Goal: Complete application form

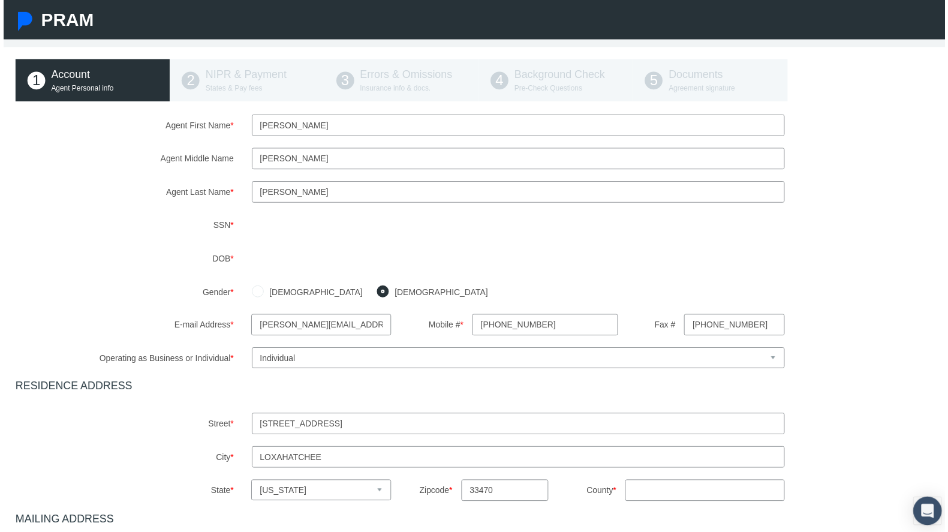
scroll to position [120, 0]
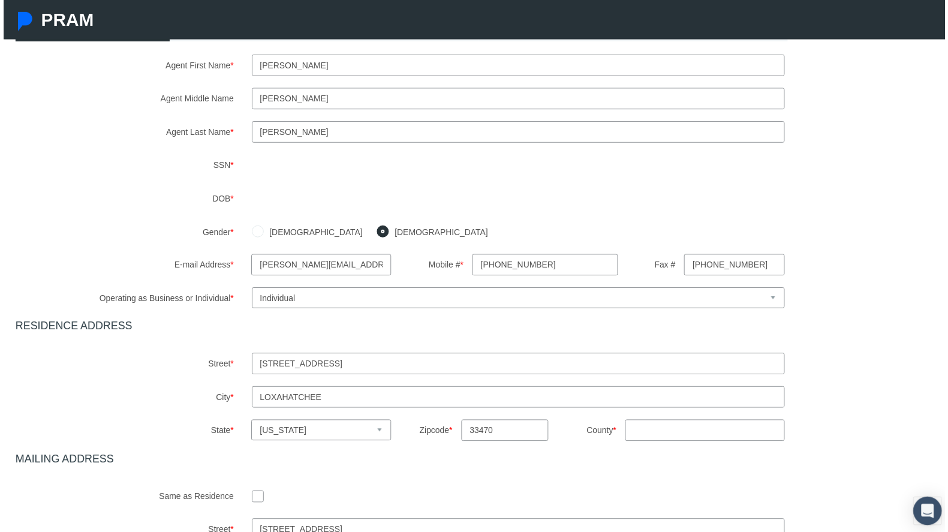
click at [397, 297] on select "Select Business or Individual Business Individual" at bounding box center [518, 300] width 537 height 21
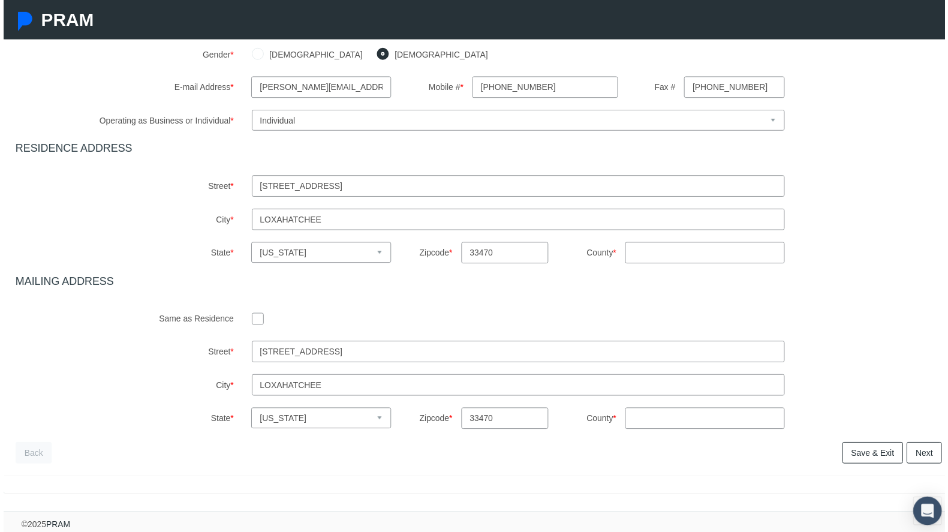
scroll to position [308, 0]
click at [911, 447] on link "Next" at bounding box center [926, 456] width 35 height 22
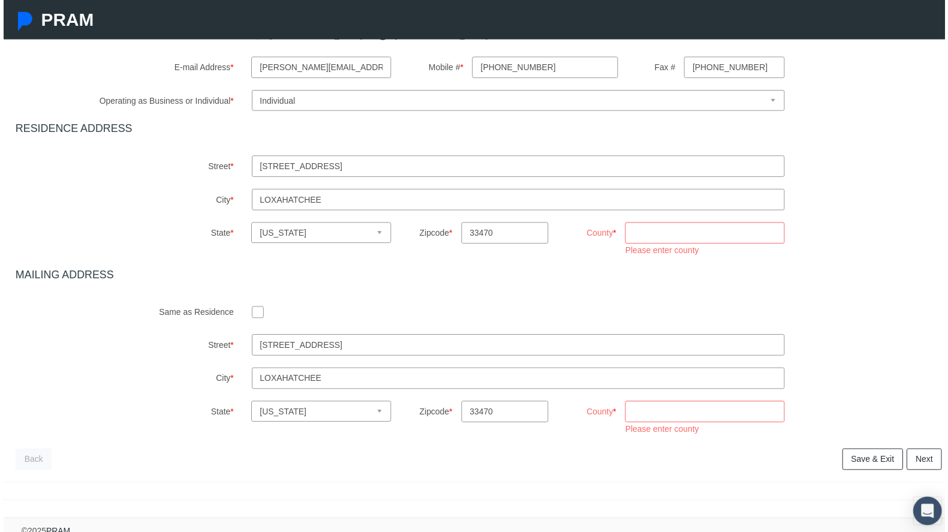
scroll to position [334, 0]
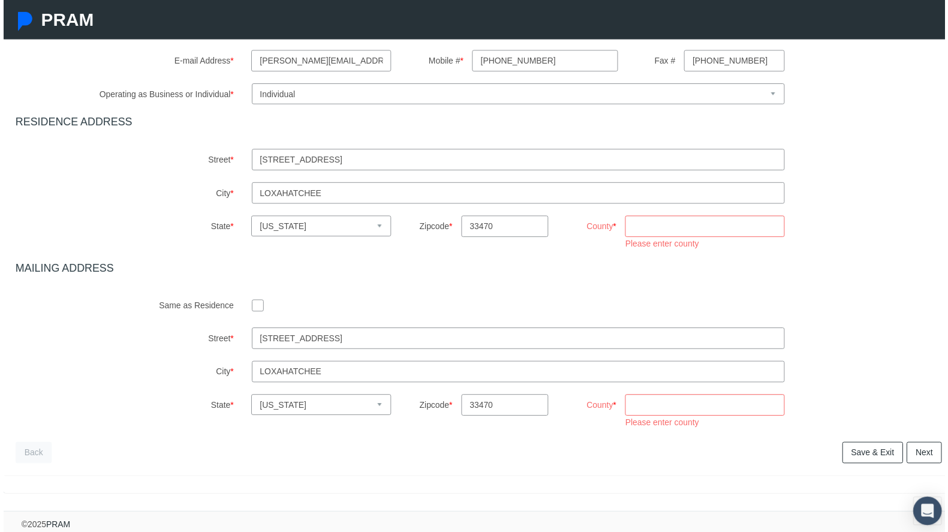
click at [686, 404] on input "County *" at bounding box center [706, 408] width 160 height 22
type input "m"
type input "h"
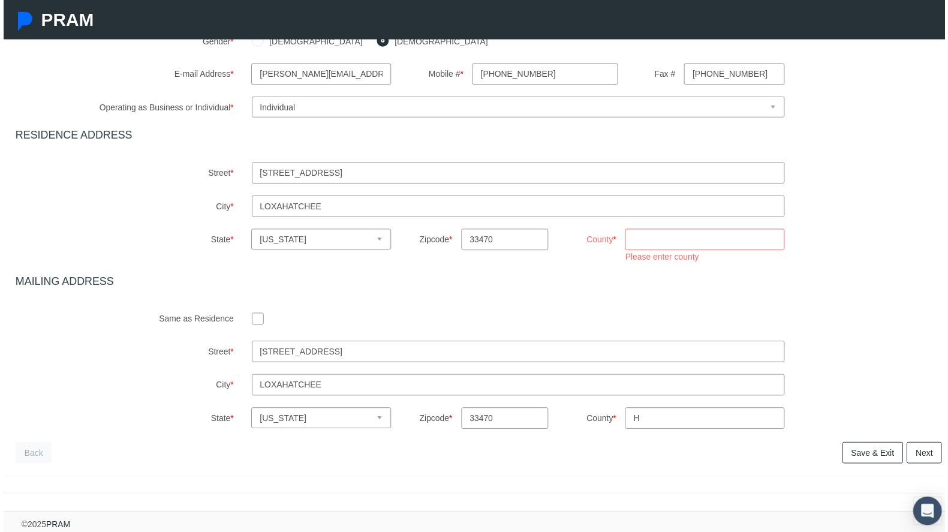
scroll to position [321, 0]
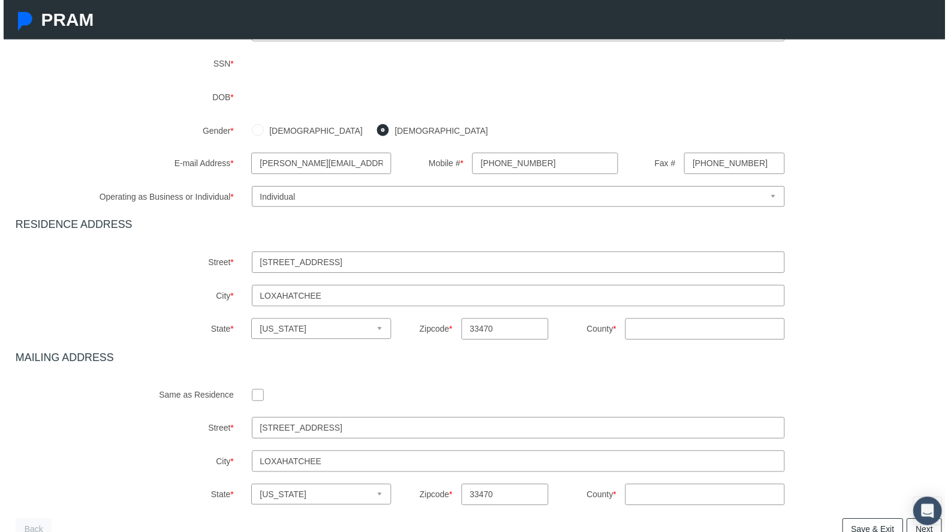
scroll to position [240, 0]
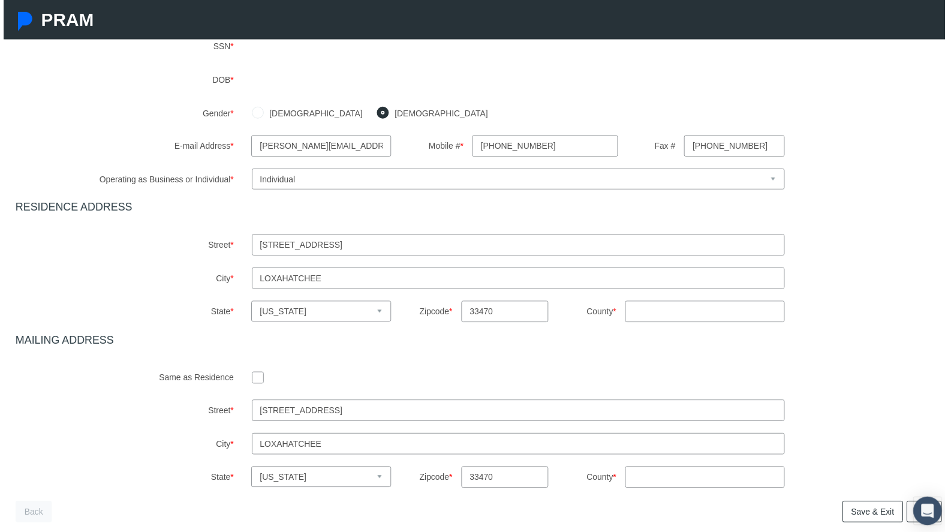
click at [635, 317] on input "County *" at bounding box center [706, 314] width 160 height 22
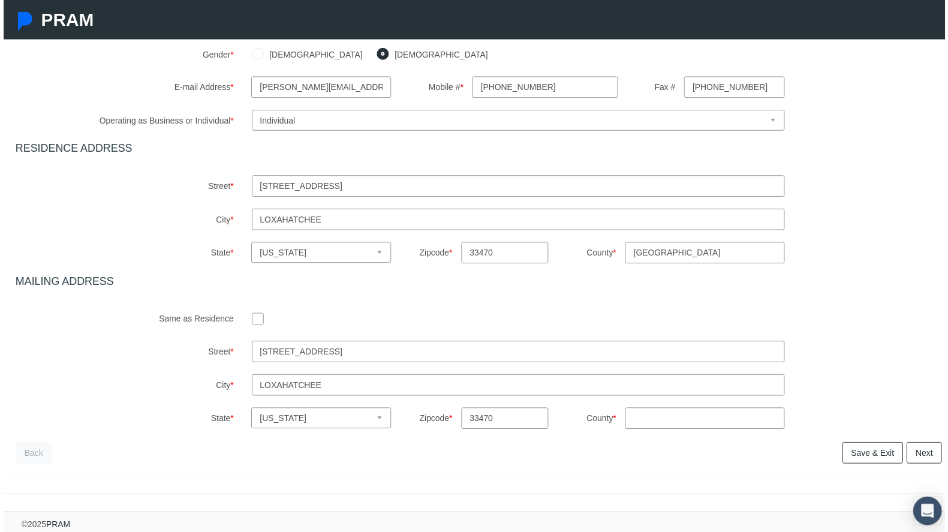
scroll to position [308, 0]
type input "Palm beach"
click at [634, 414] on input "County *" at bounding box center [706, 421] width 160 height 22
type input "palm beach"
click at [923, 445] on link "Next" at bounding box center [926, 456] width 35 height 22
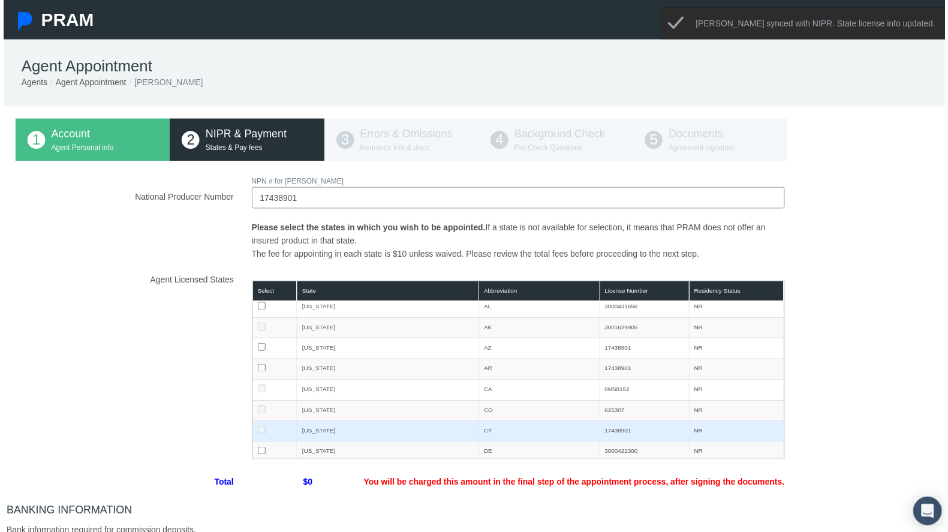
scroll to position [0, 0]
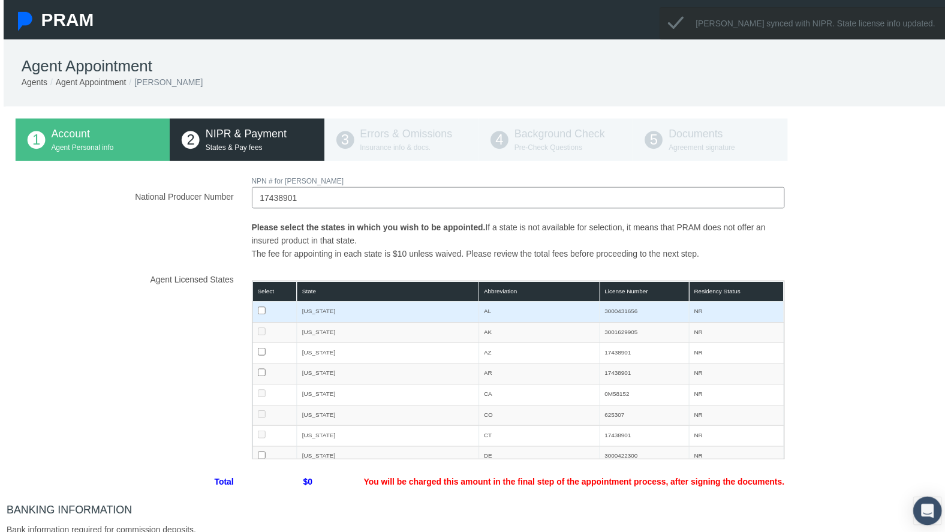
click at [257, 311] on input "checkbox" at bounding box center [260, 313] width 8 height 8
checkbox input "true"
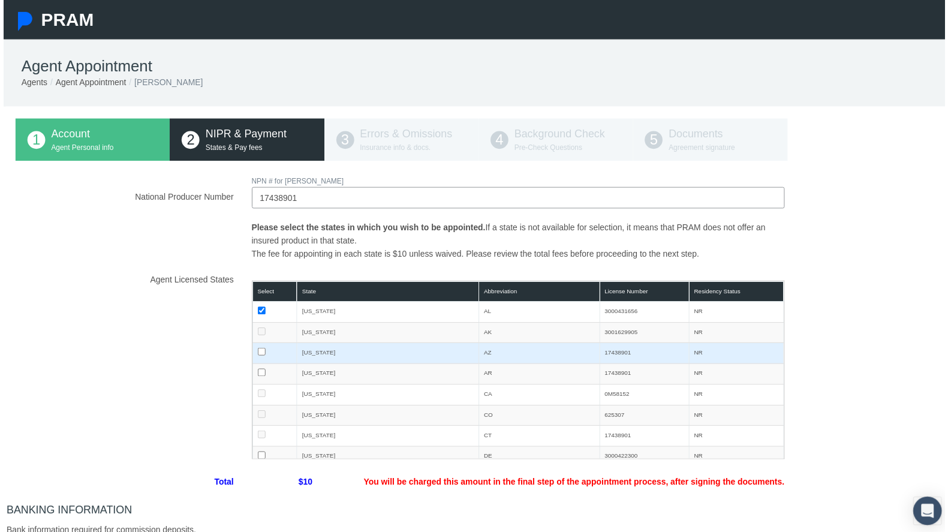
click at [257, 351] on input "checkbox" at bounding box center [260, 354] width 8 height 8
checkbox input "true"
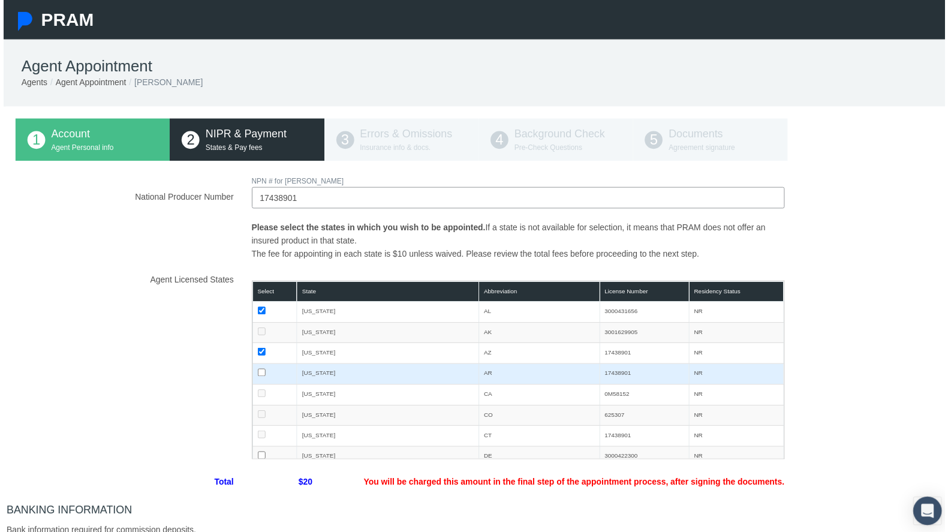
click at [257, 373] on input "checkbox" at bounding box center [260, 375] width 8 height 8
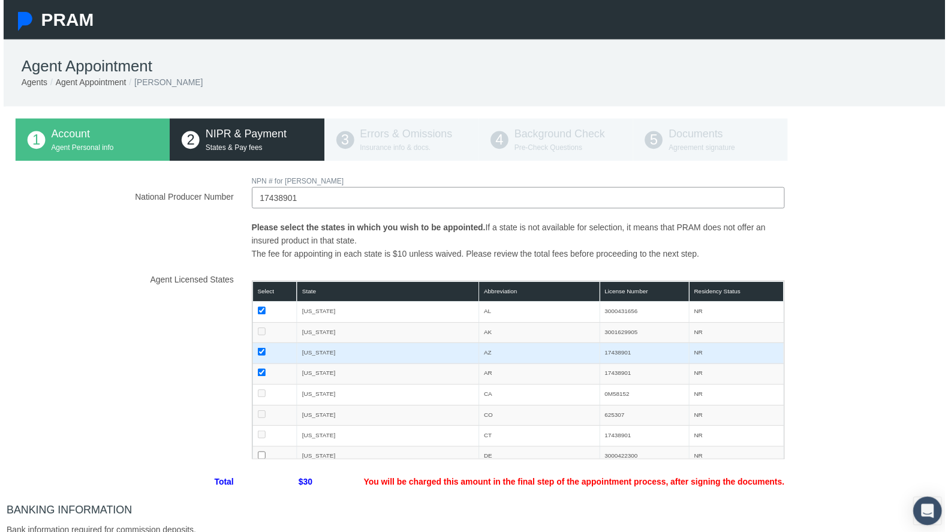
drag, startPoint x: 256, startPoint y: 372, endPoint x: 261, endPoint y: 355, distance: 17.6
click at [256, 371] on input "checkbox" at bounding box center [260, 375] width 8 height 8
checkbox input "false"
click at [258, 352] on input "checkbox" at bounding box center [260, 354] width 8 height 8
checkbox input "false"
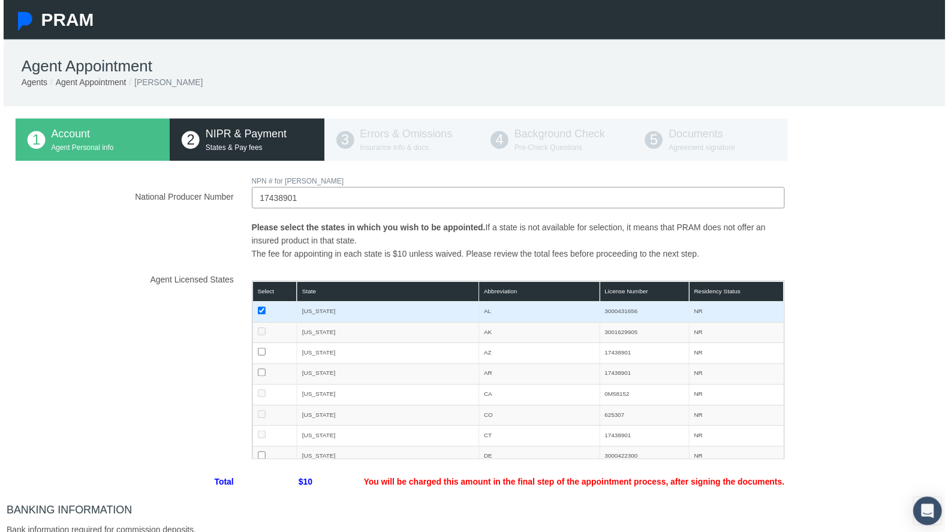
click at [258, 312] on input "checkbox" at bounding box center [260, 313] width 8 height 8
checkbox input "false"
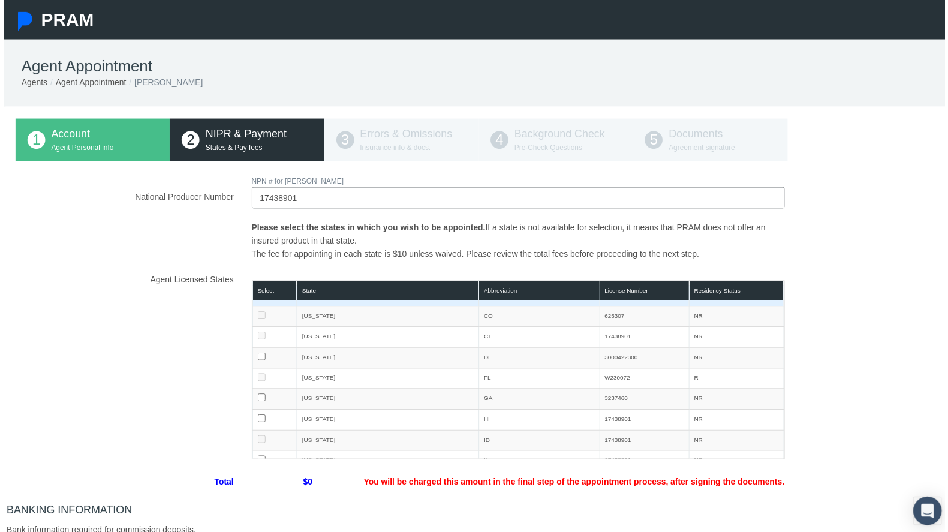
scroll to position [120, 0]
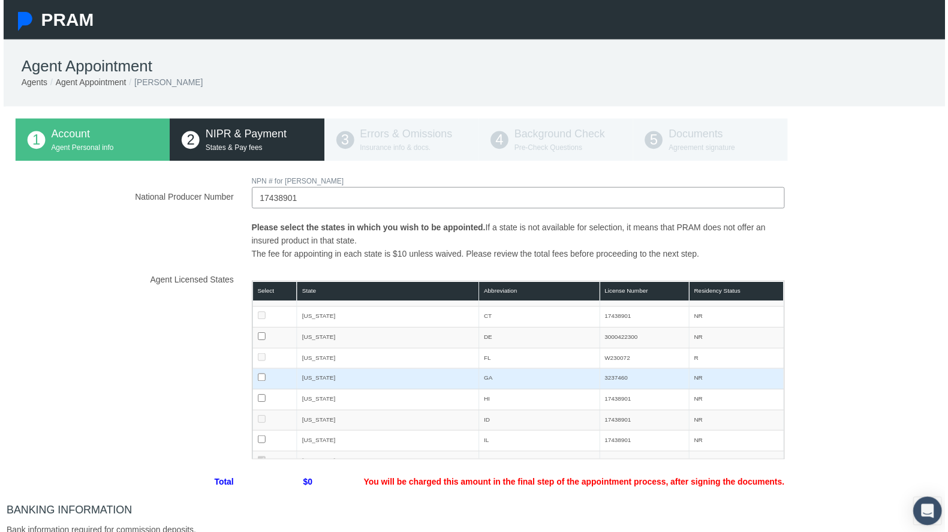
click at [256, 379] on input "checkbox" at bounding box center [260, 380] width 8 height 8
checkbox input "true"
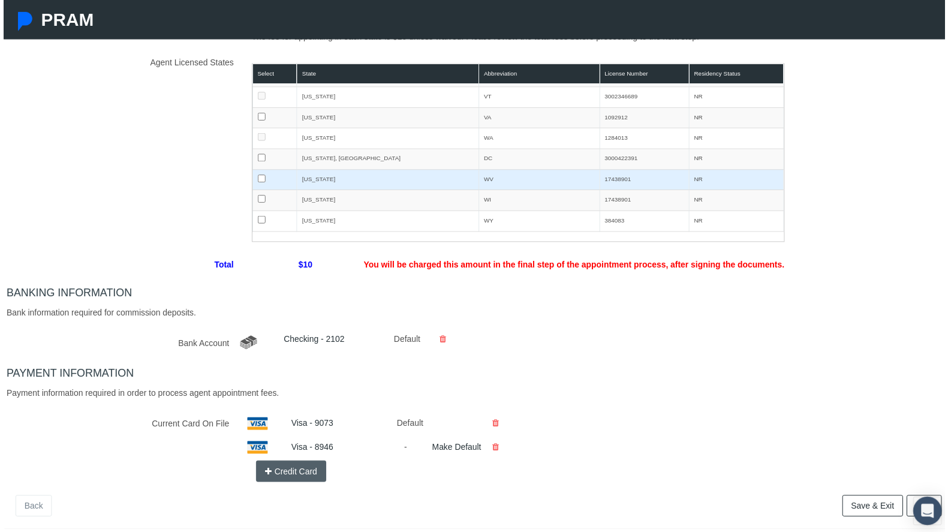
scroll to position [282, 0]
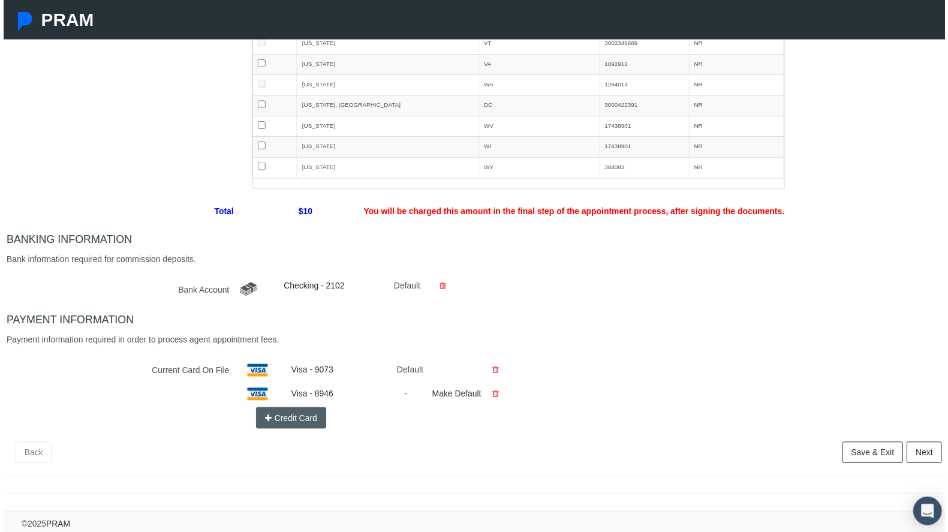
click at [925, 445] on link "Next" at bounding box center [926, 456] width 35 height 22
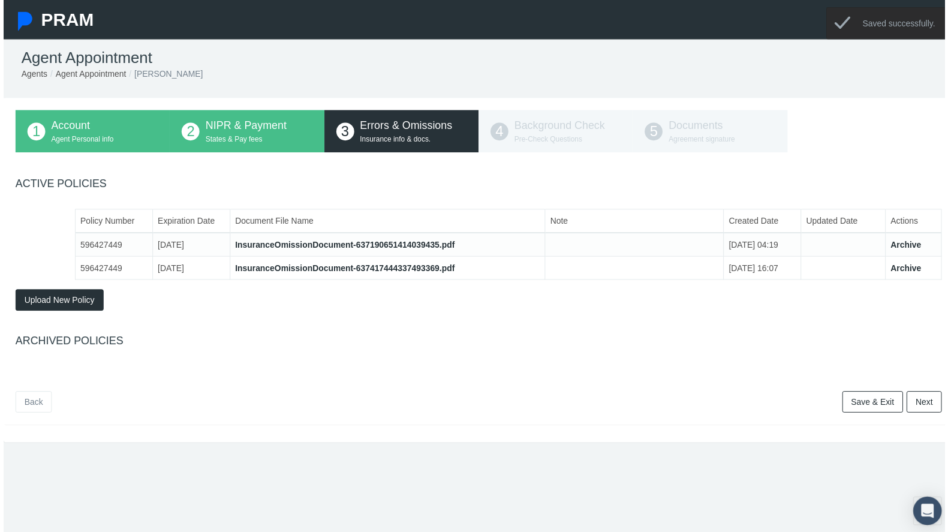
scroll to position [0, 0]
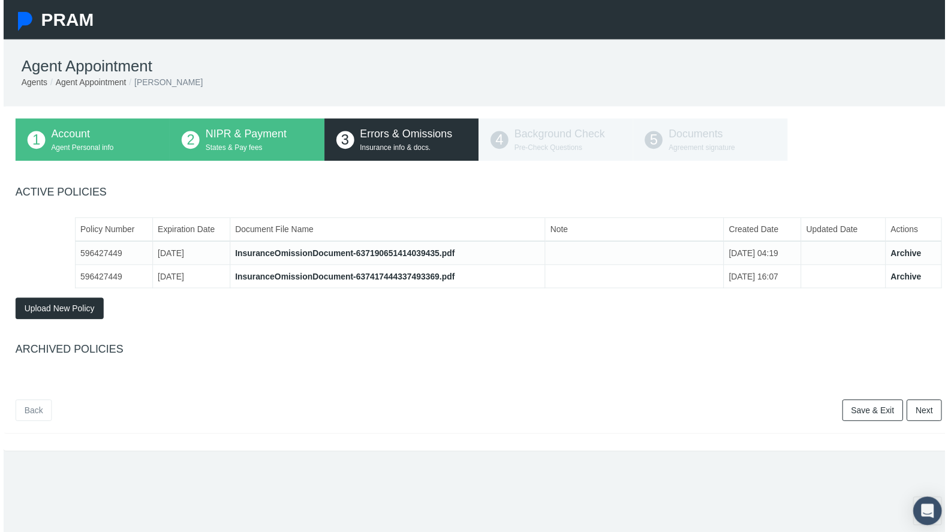
click at [55, 312] on span "Upload New Policy" at bounding box center [56, 311] width 71 height 10
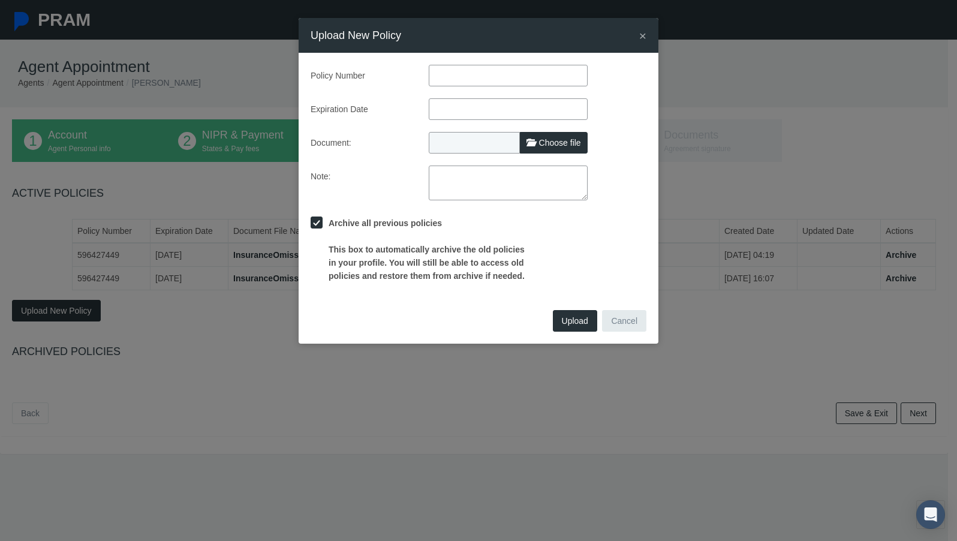
click at [551, 138] on span "Choose file" at bounding box center [560, 143] width 42 height 10
click at [551, 138] on input "Choose file" at bounding box center [508, 140] width 159 height 17
type input "C:\fakepath\BrookerEandO2025.pdf"
type input "BrookerEandO2025.pdf"
click at [463, 80] on input "text" at bounding box center [508, 76] width 159 height 22
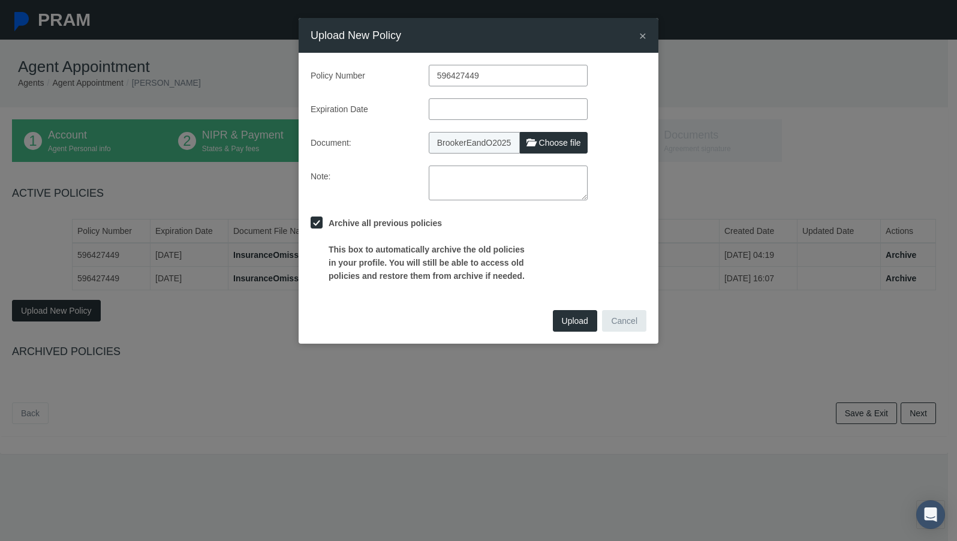
type input "596427449"
click at [479, 111] on input "text" at bounding box center [508, 109] width 159 height 22
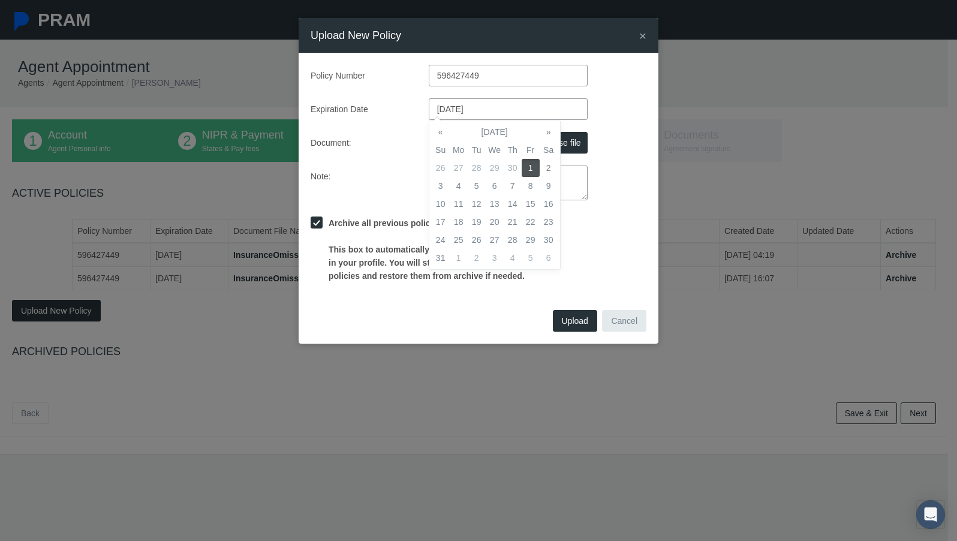
type input "05/01/2026"
click at [529, 171] on td "1" at bounding box center [531, 168] width 18 height 18
click at [631, 143] on div "Document: BrookerEandO2025.pdf Choose file" at bounding box center [479, 143] width 354 height 22
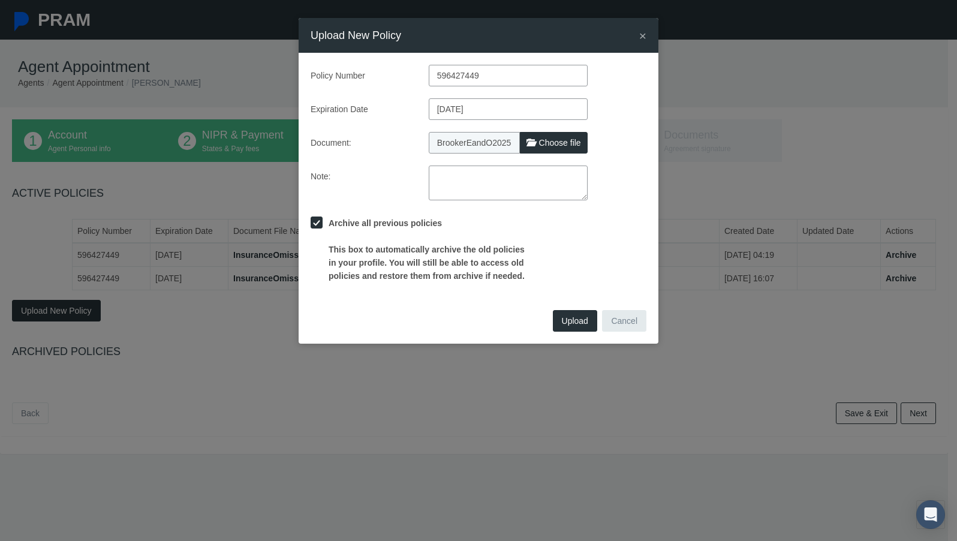
click at [560, 140] on span "Choose file" at bounding box center [560, 143] width 42 height 10
click at [560, 140] on input "Choose file" at bounding box center [508, 140] width 159 height 17
type input "C:\fakepath\BrookerEandO2026.pdf"
type input "BrookerEandO2026.pdf"
click at [572, 317] on span "Upload" at bounding box center [575, 321] width 26 height 10
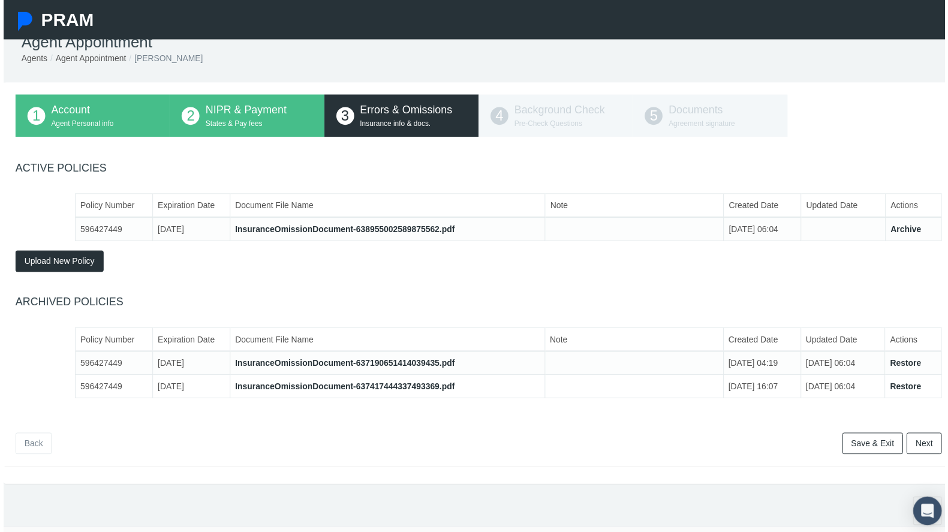
scroll to position [49, 0]
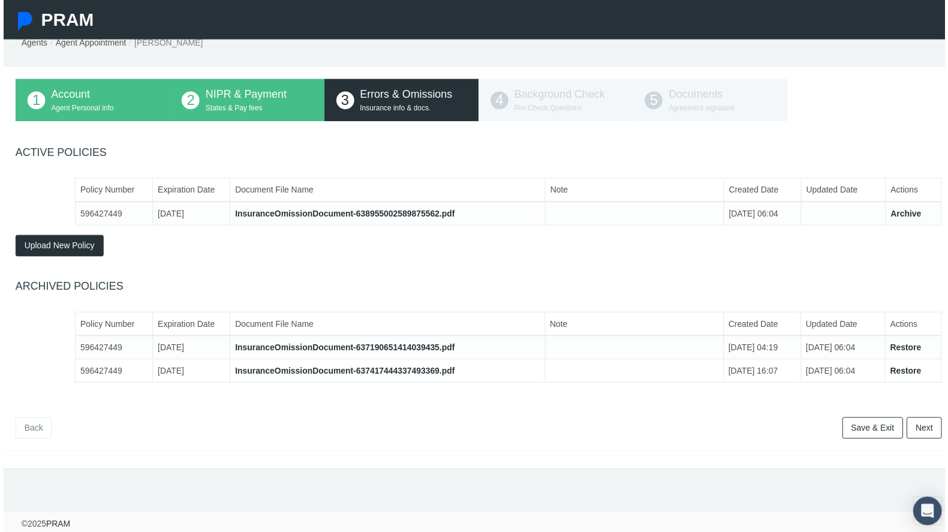
click at [927, 421] on link "Next" at bounding box center [926, 431] width 35 height 22
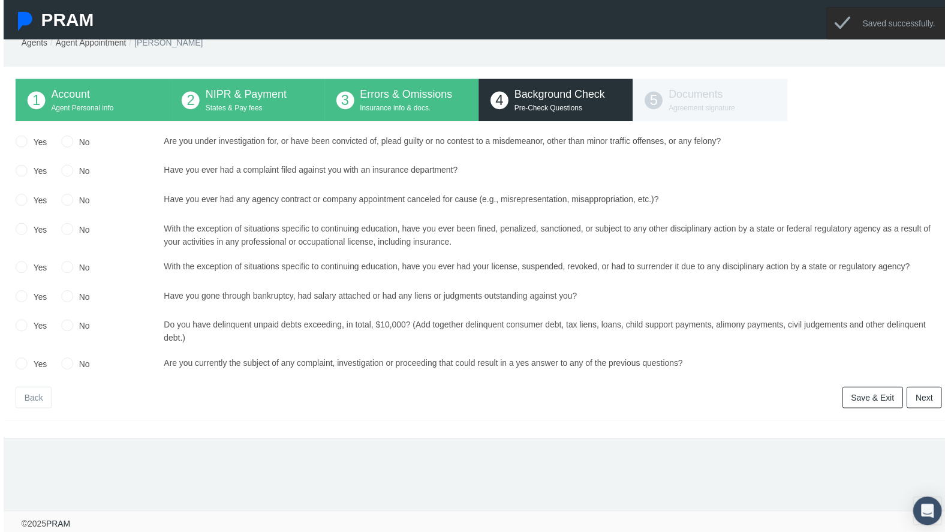
click at [82, 137] on label "No" at bounding box center [78, 143] width 17 height 13
click at [70, 135] on input "No" at bounding box center [64, 141] width 12 height 12
radio input "true"
click at [77, 166] on label "No" at bounding box center [78, 172] width 17 height 13
click at [70, 165] on input "No" at bounding box center [64, 171] width 12 height 12
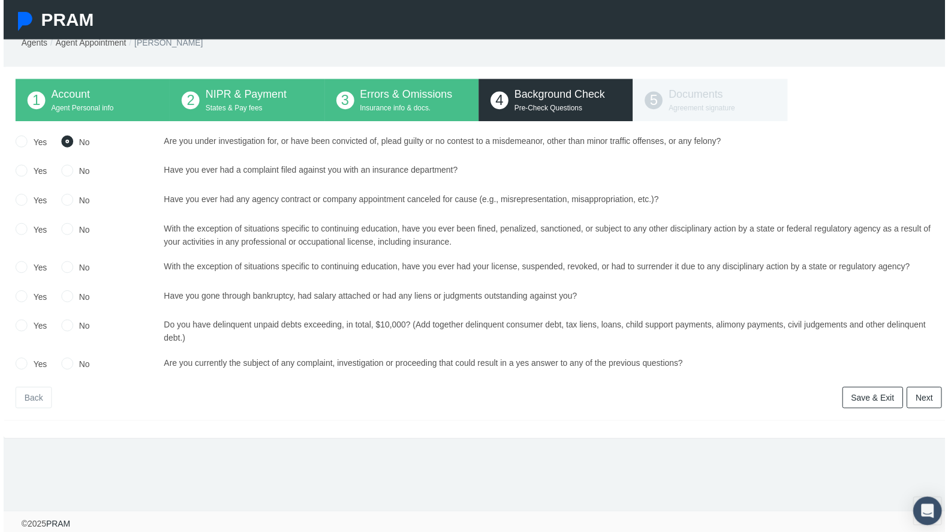
radio input "true"
click at [75, 195] on label "No" at bounding box center [78, 201] width 17 height 13
click at [70, 194] on input "No" at bounding box center [64, 200] width 12 height 12
radio input "true"
click at [73, 225] on label "No" at bounding box center [78, 231] width 17 height 13
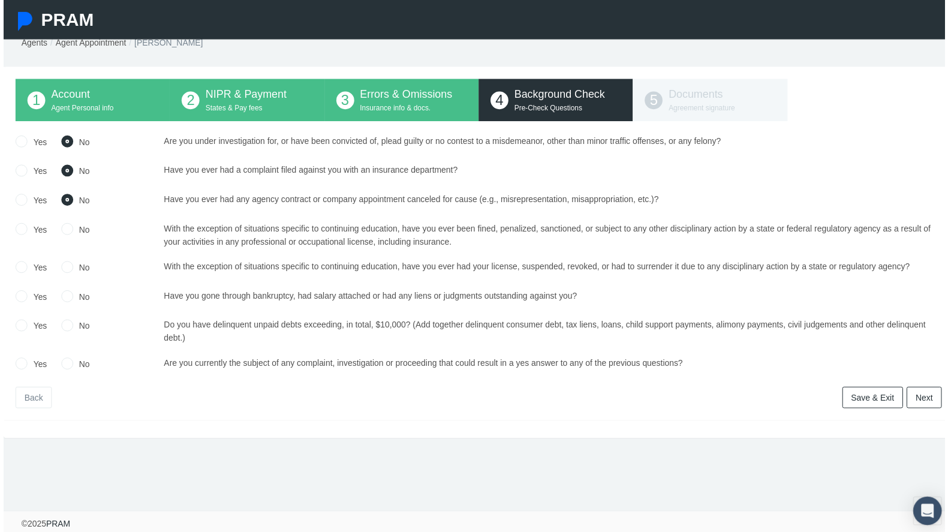
click at [70, 224] on input "No" at bounding box center [64, 230] width 12 height 12
radio input "true"
click at [79, 263] on label "No" at bounding box center [78, 269] width 17 height 13
click at [70, 262] on input "No" at bounding box center [64, 268] width 12 height 12
radio input "true"
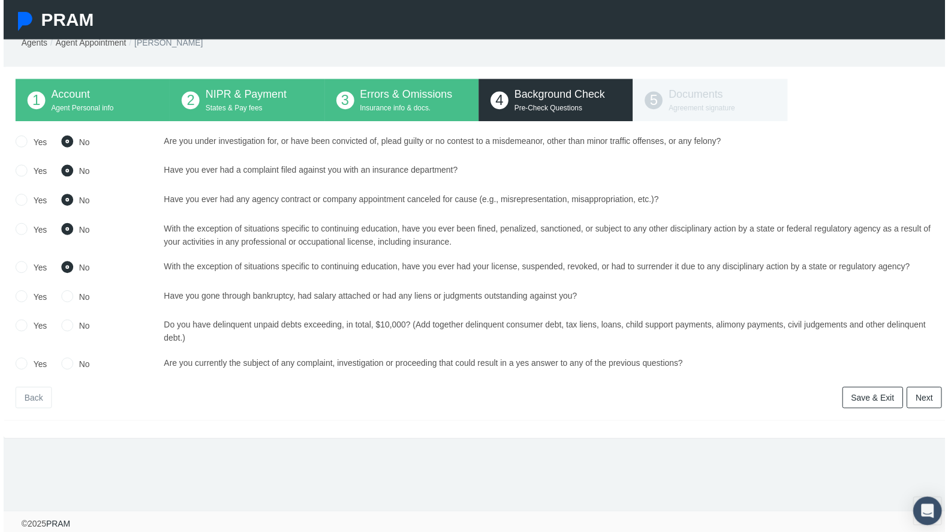
click at [79, 293] on label "No" at bounding box center [78, 299] width 17 height 13
click at [70, 291] on input "No" at bounding box center [64, 297] width 12 height 12
radio input "true"
click at [71, 322] on label "No" at bounding box center [78, 328] width 17 height 13
click at [70, 321] on input "No" at bounding box center [64, 327] width 12 height 12
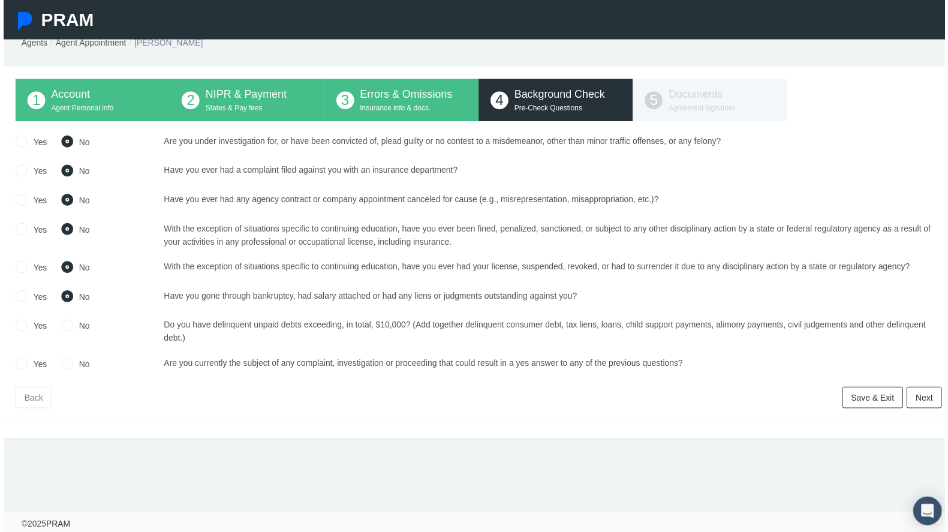
radio input "true"
click at [67, 359] on input "No" at bounding box center [64, 365] width 12 height 12
radio input "true"
click at [909, 390] on link "Next" at bounding box center [926, 401] width 35 height 22
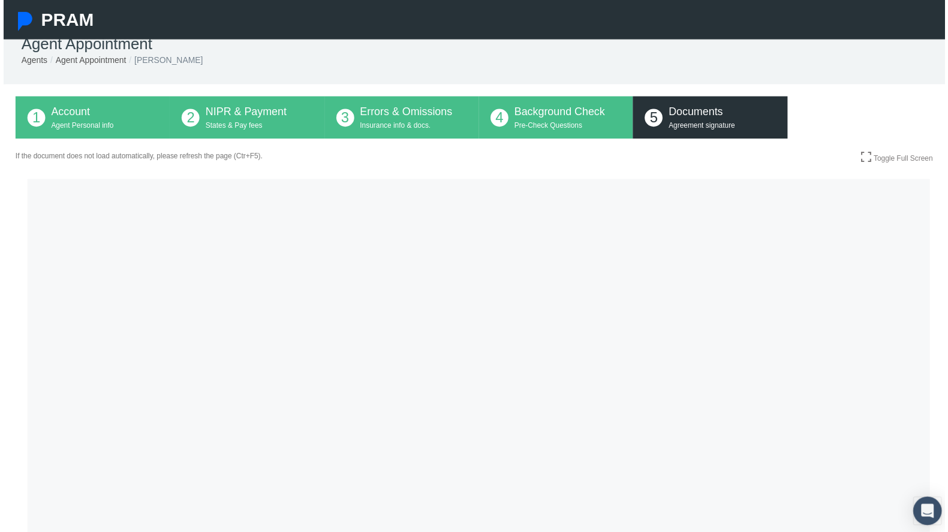
scroll to position [1, 0]
